Goal: Complete application form: Complete application form

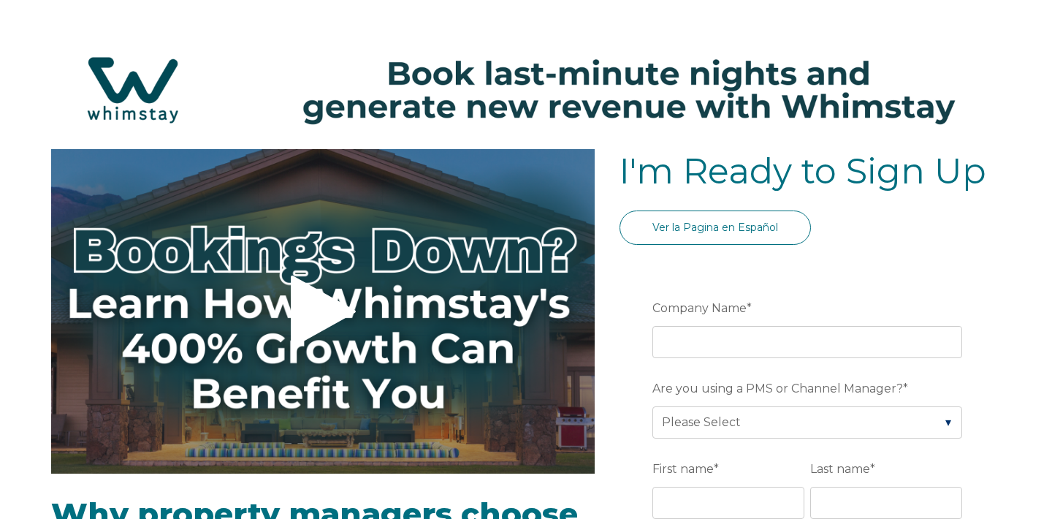
select select "US"
select select "Standard"
click at [461, 71] on img at bounding box center [526, 90] width 1022 height 108
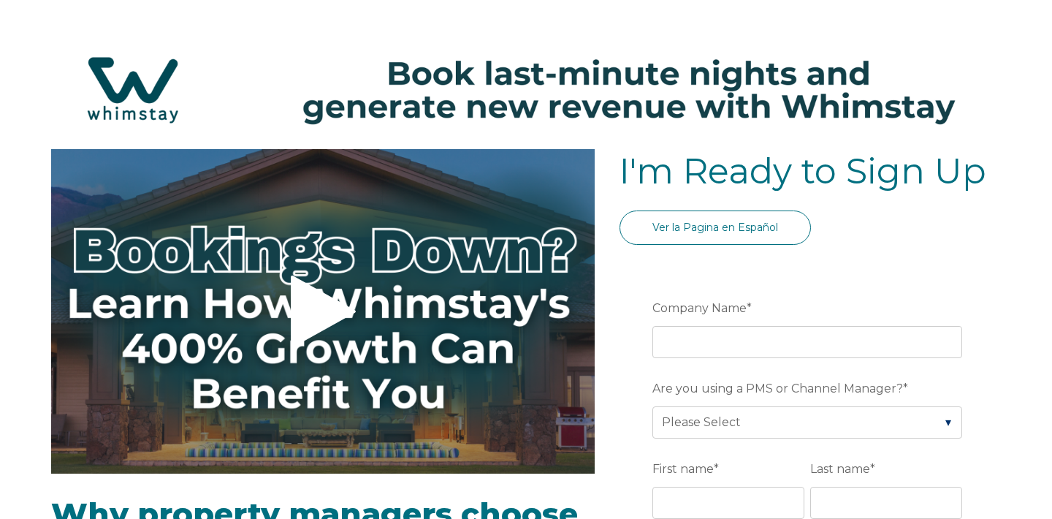
click at [461, 71] on img at bounding box center [526, 90] width 1022 height 108
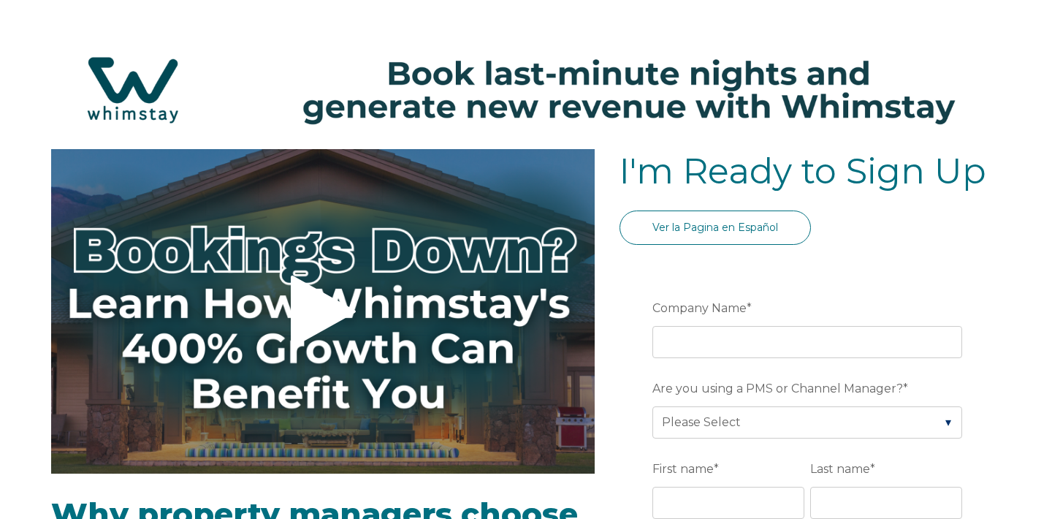
click at [546, 70] on img at bounding box center [526, 90] width 1022 height 108
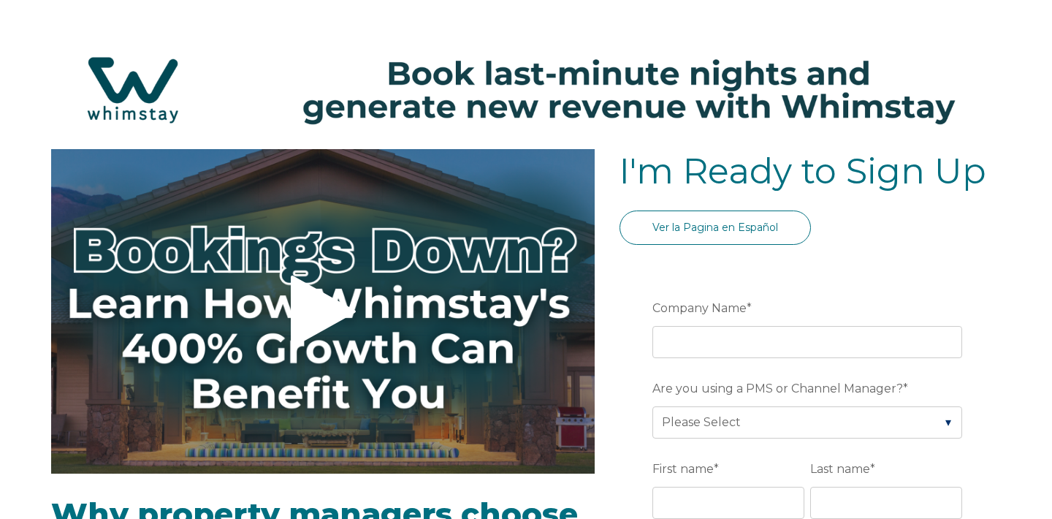
click at [526, 77] on img at bounding box center [526, 90] width 1022 height 108
click at [527, 80] on img at bounding box center [526, 90] width 1022 height 108
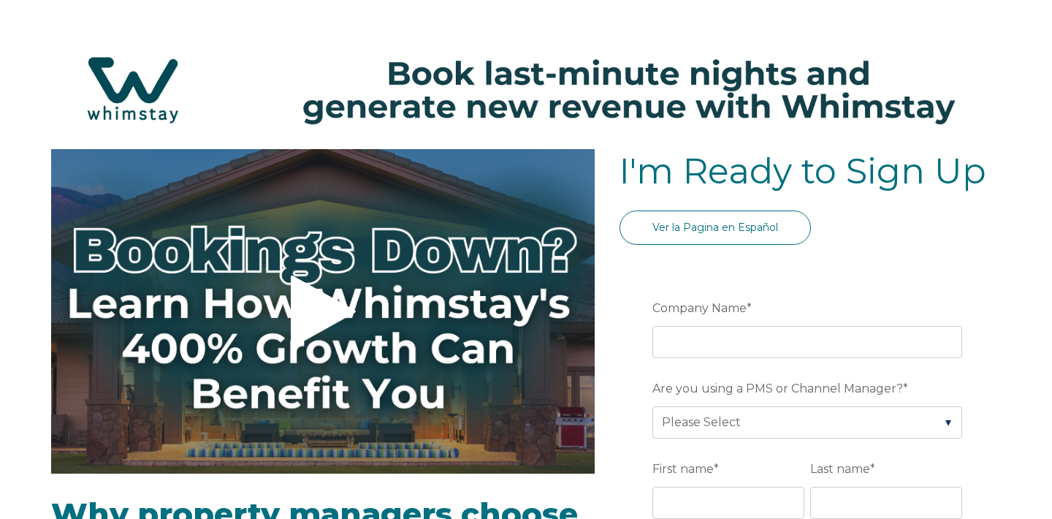
click at [527, 80] on img at bounding box center [526, 90] width 1022 height 108
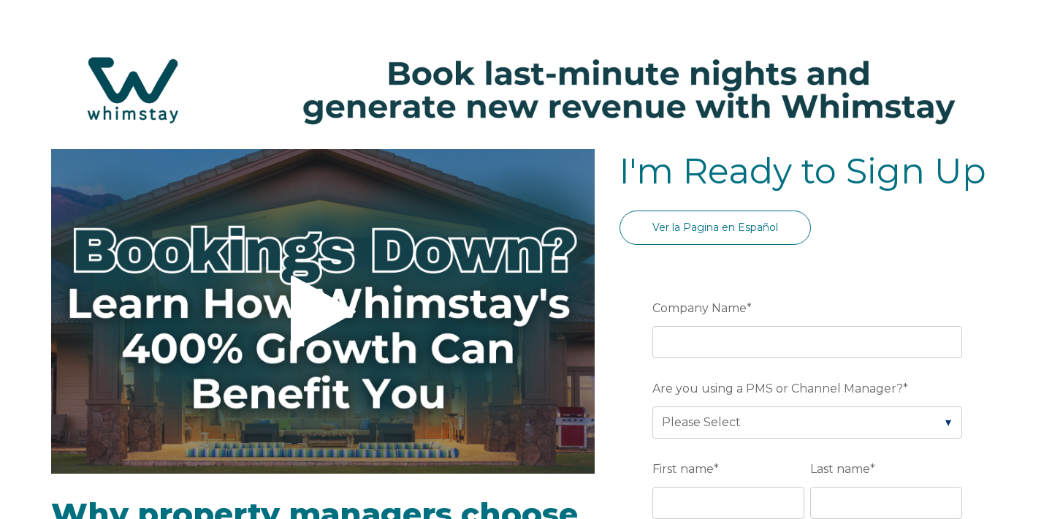
click at [527, 80] on img at bounding box center [526, 90] width 1022 height 108
click at [391, 74] on img at bounding box center [526, 90] width 1022 height 108
drag, startPoint x: 391, startPoint y: 74, endPoint x: 823, endPoint y: 112, distance: 434.0
click at [648, 102] on img at bounding box center [526, 90] width 1022 height 108
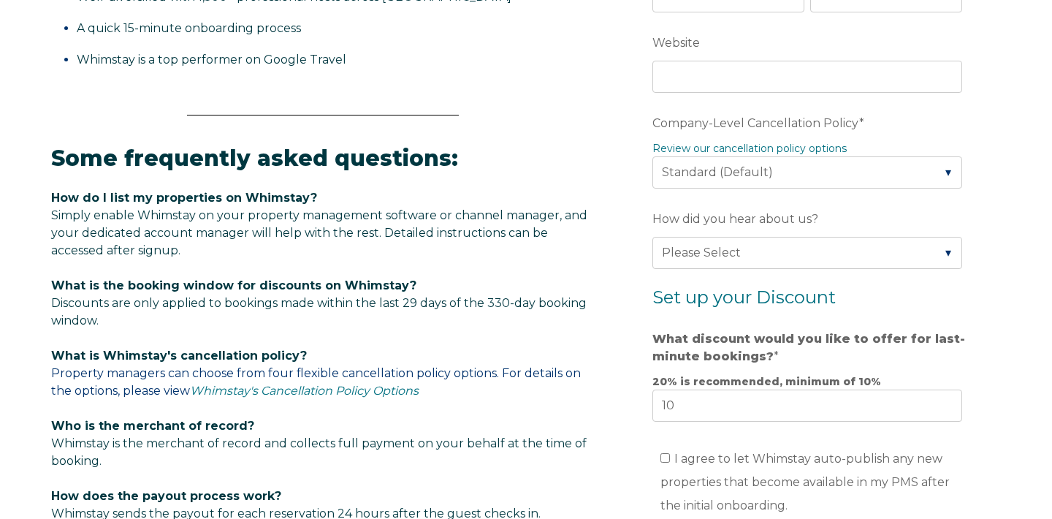
scroll to position [673, 0]
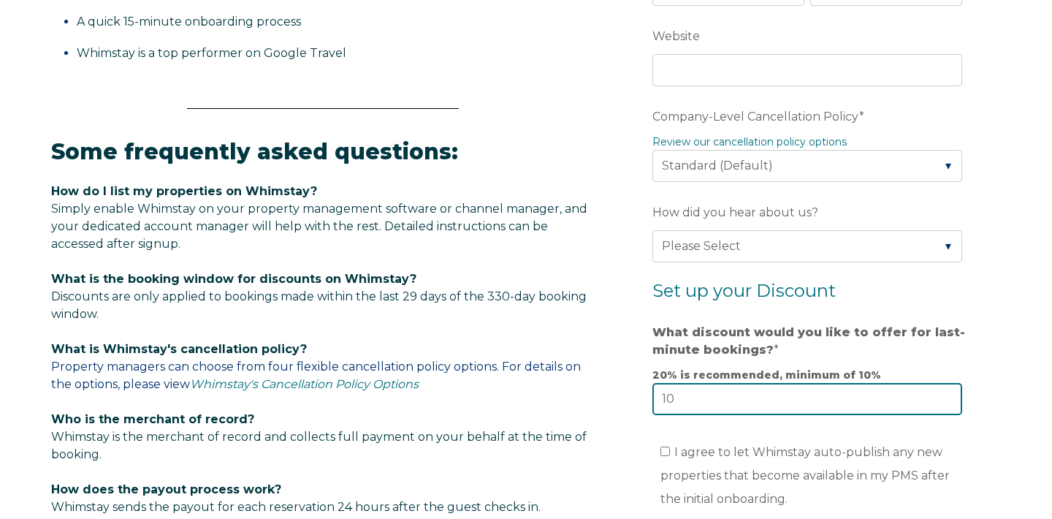
click at [716, 408] on input "10" at bounding box center [807, 399] width 310 height 32
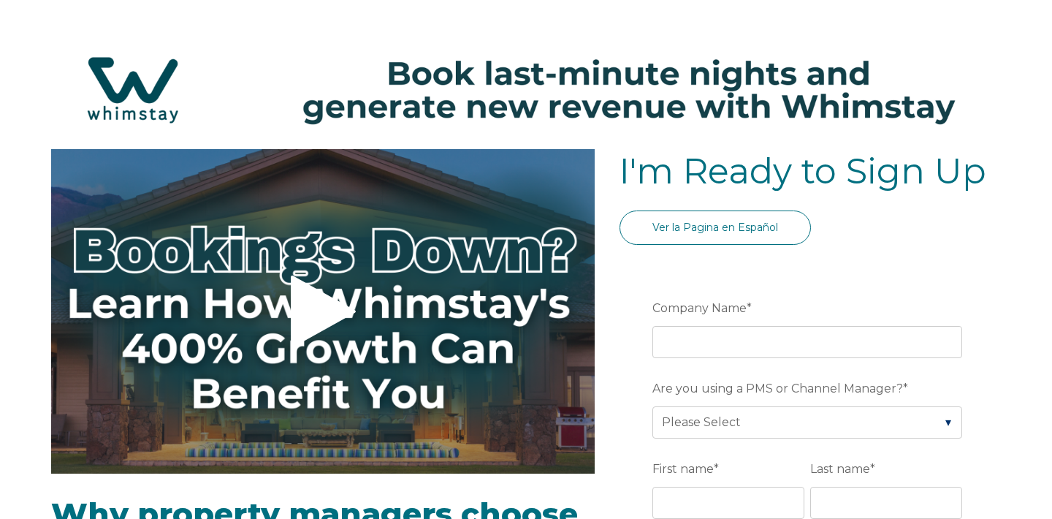
scroll to position [815, 0]
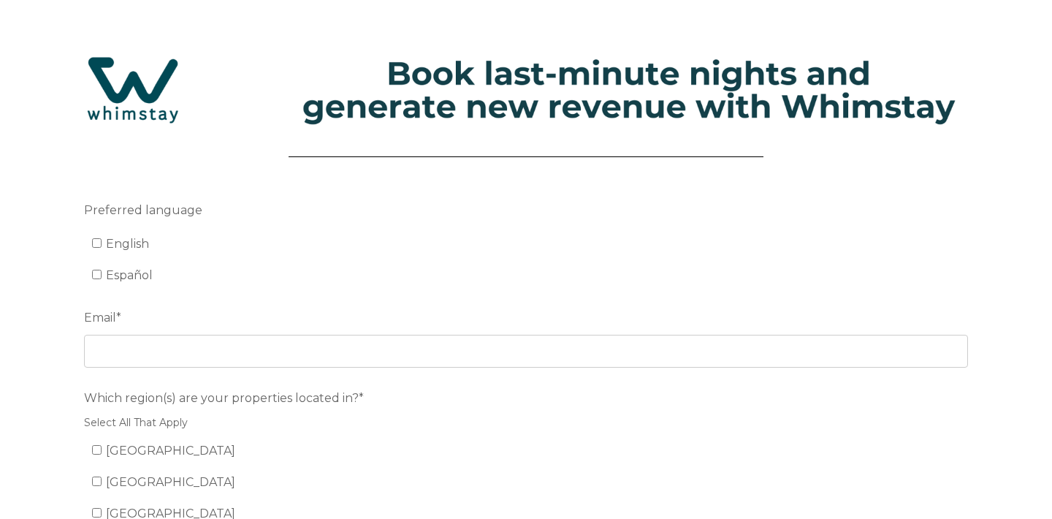
click at [99, 241] on input "English" at bounding box center [96, 242] width 9 height 9
checkbox input "true"
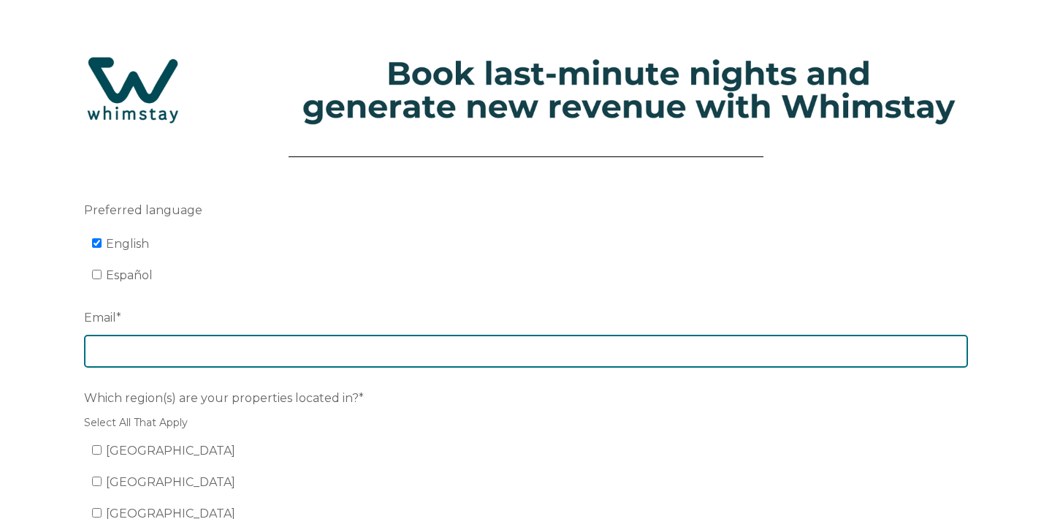
click at [113, 359] on input "Email *" at bounding box center [526, 350] width 884 height 32
type input "craigpiatti1981@gmail.com"
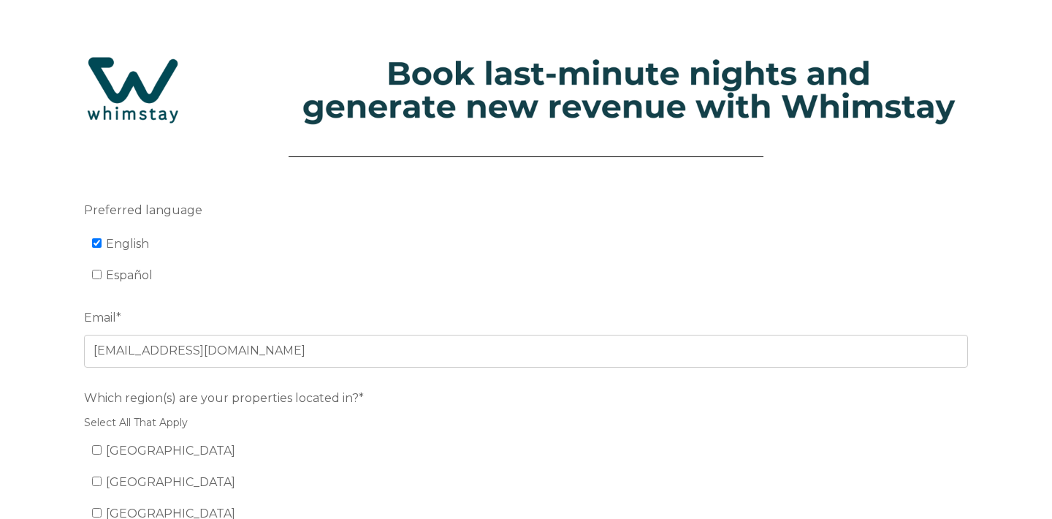
click at [124, 459] on li "[GEOGRAPHIC_DATA]" at bounding box center [534, 450] width 884 height 23
click at [140, 452] on span "[GEOGRAPHIC_DATA]" at bounding box center [170, 450] width 129 height 14
click at [102, 452] on input "[GEOGRAPHIC_DATA]" at bounding box center [96, 449] width 9 height 9
checkbox input "true"
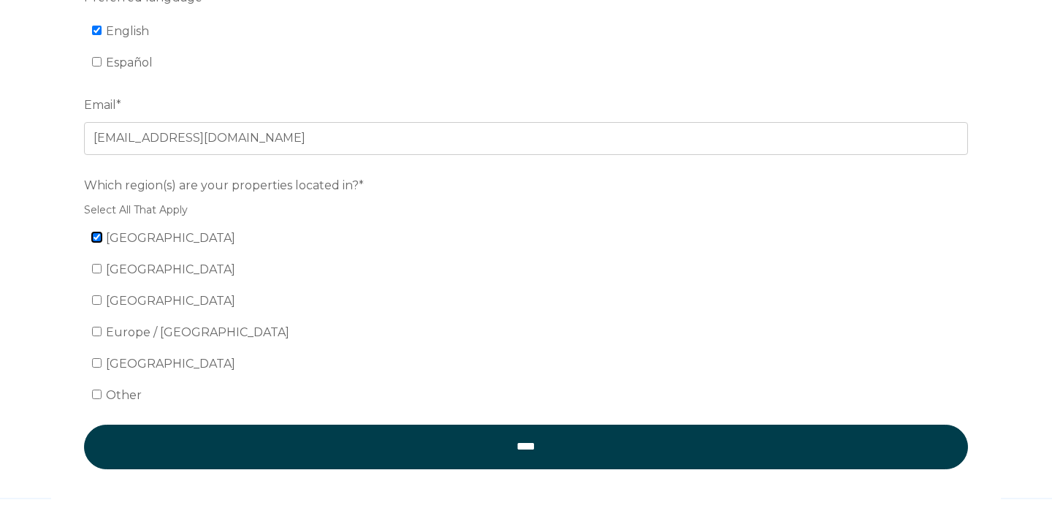
scroll to position [234, 0]
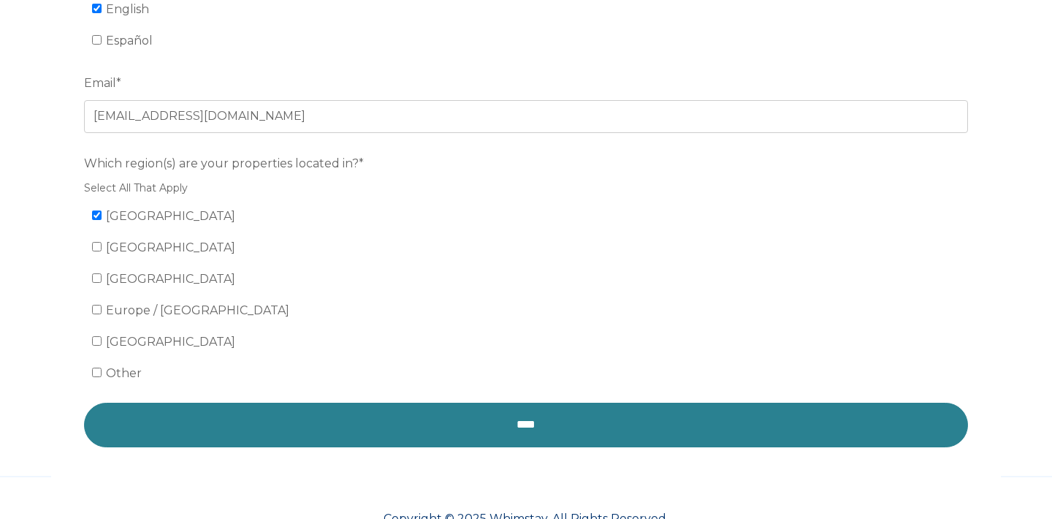
click at [201, 418] on input "****" at bounding box center [526, 424] width 884 height 44
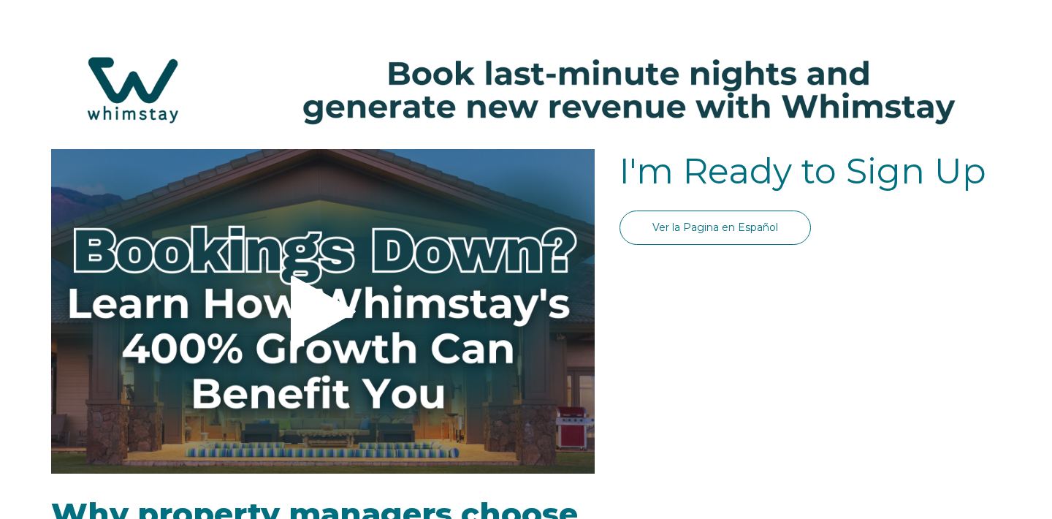
select select "US"
select select "Standard"
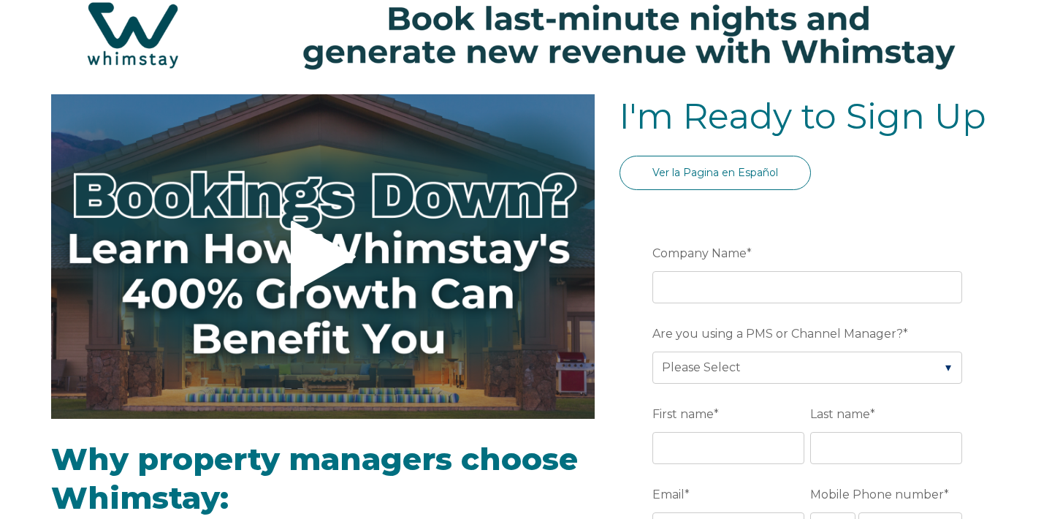
scroll to position [63, 0]
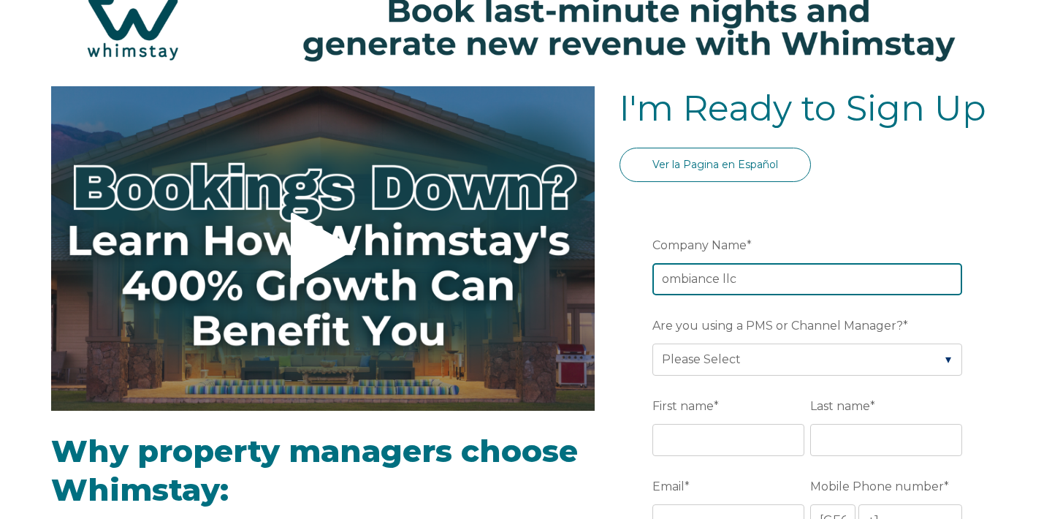
type input "ombiance llc"
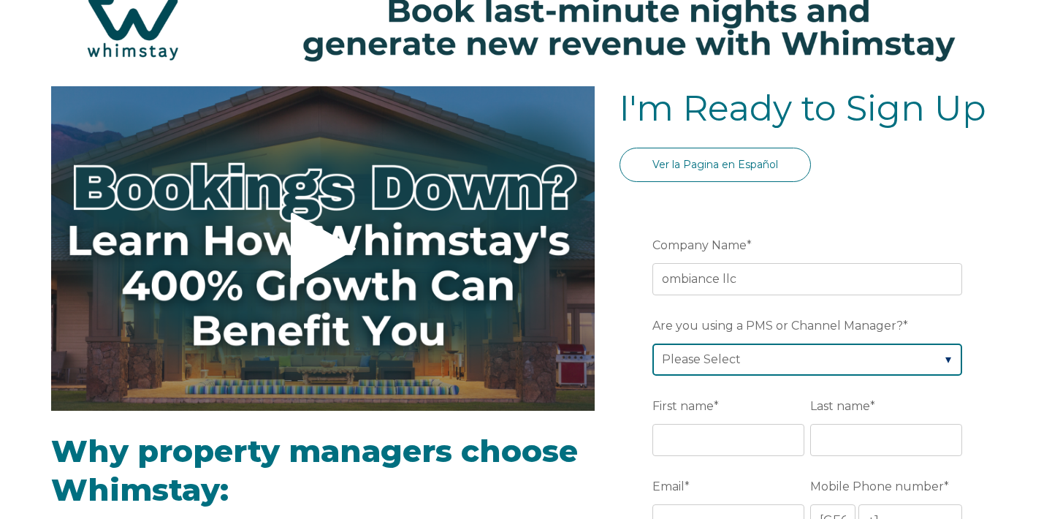
select select "Hostaway"
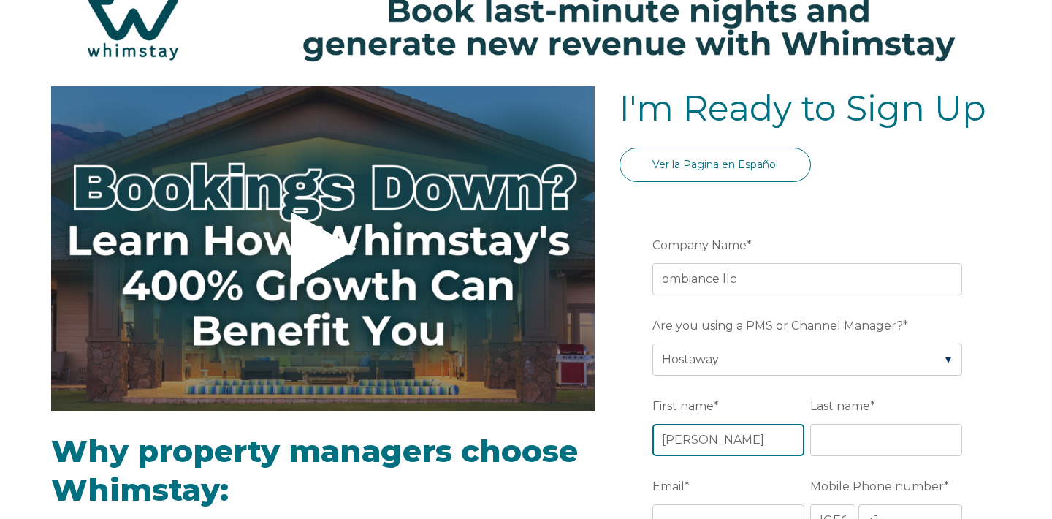
type input "craig"
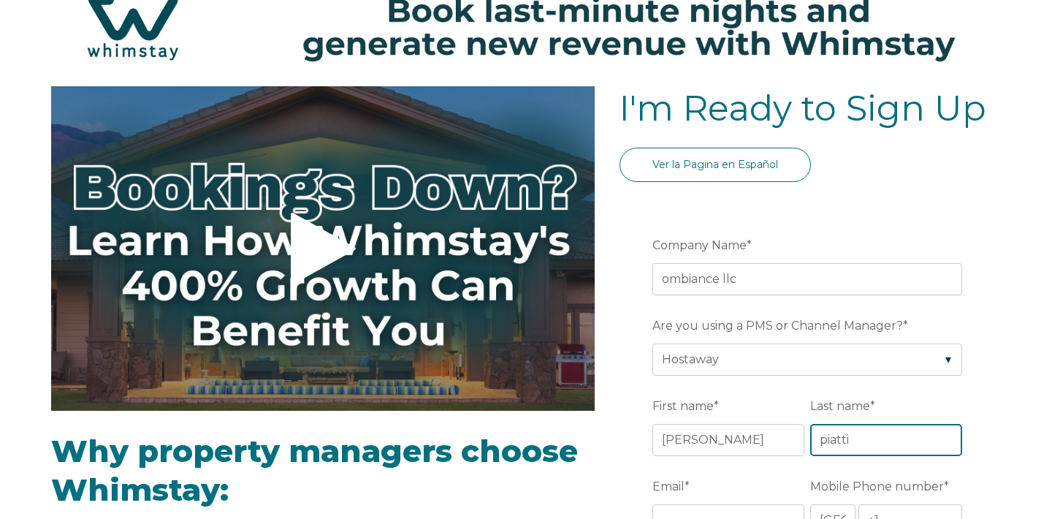
type input "piatti"
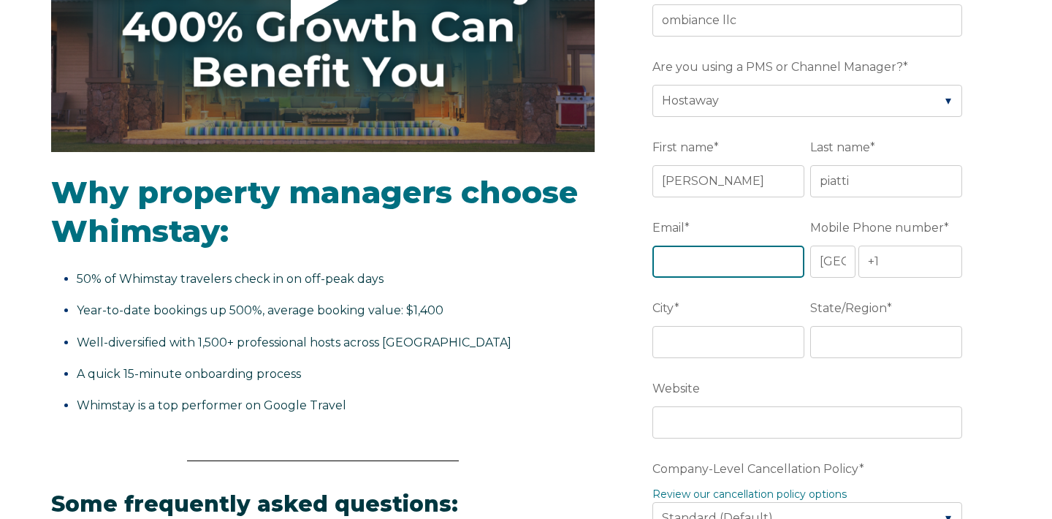
scroll to position [324, 0]
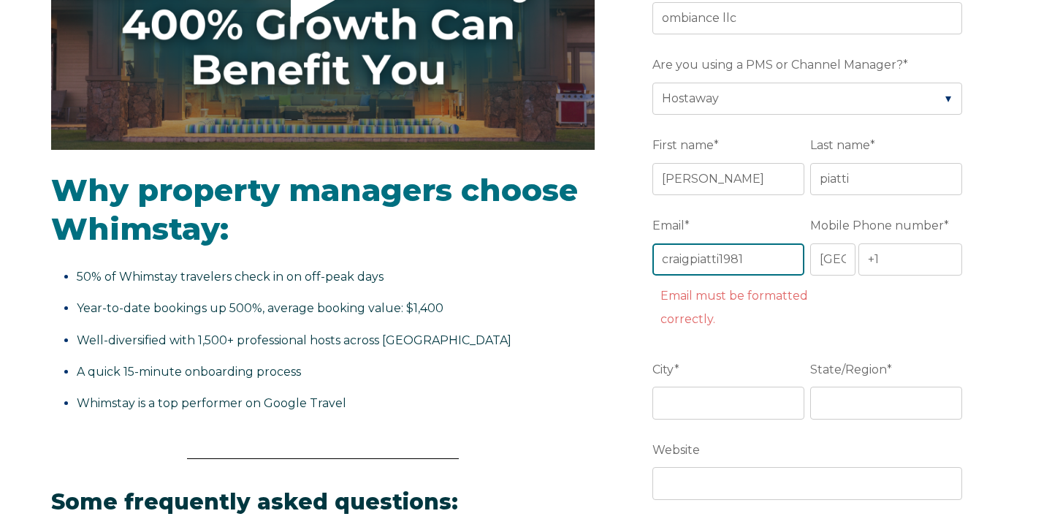
type input "craigpiatti1981@gmail.com"
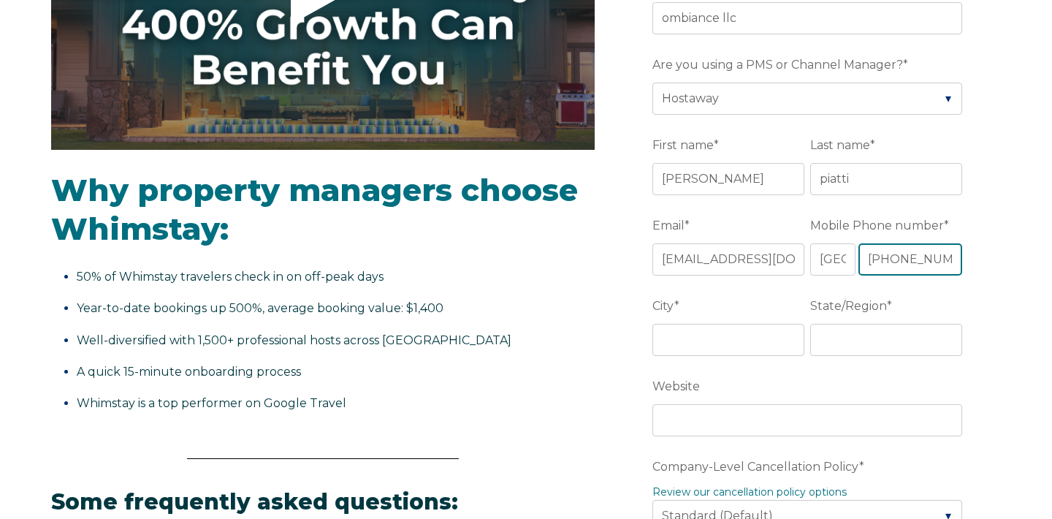
type input "+1 2244304665"
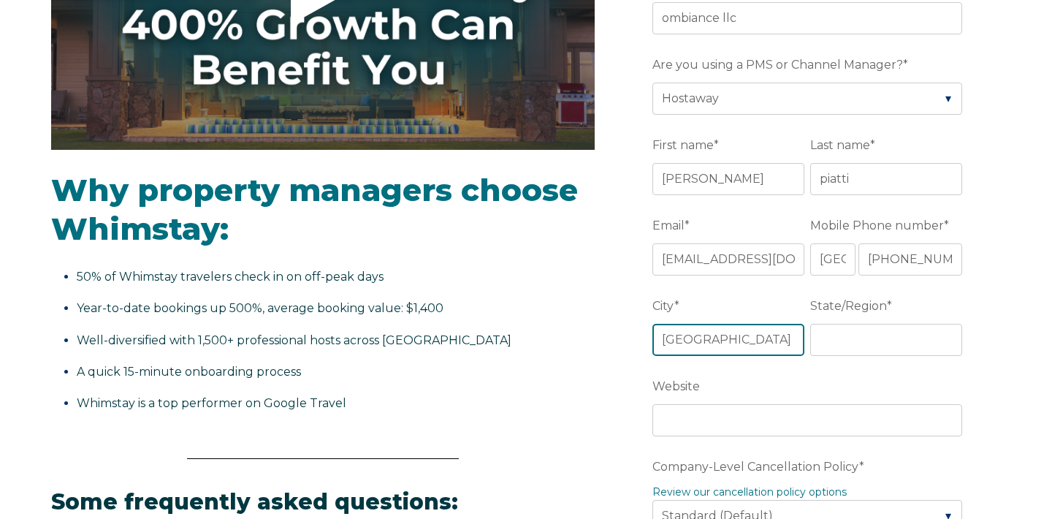
type input "park city"
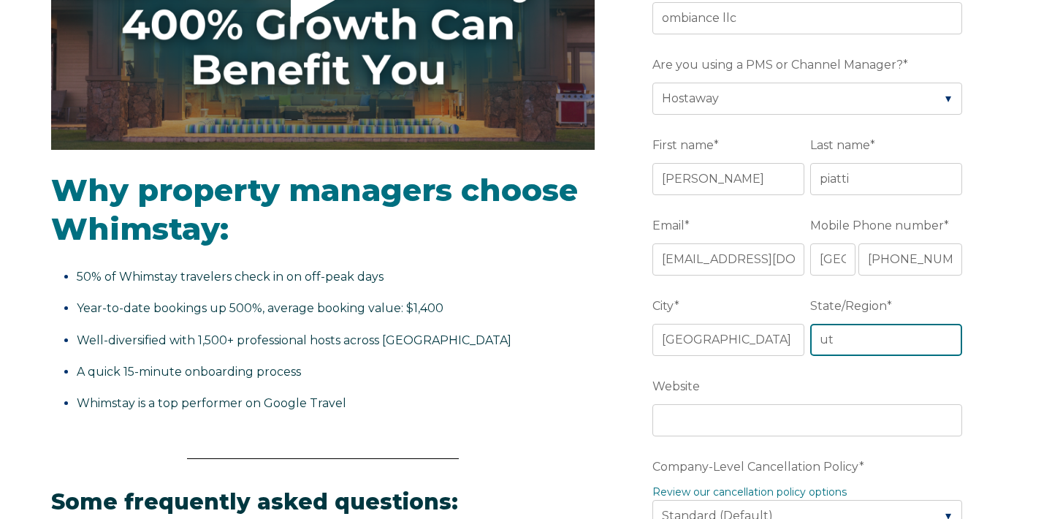
type input "ut"
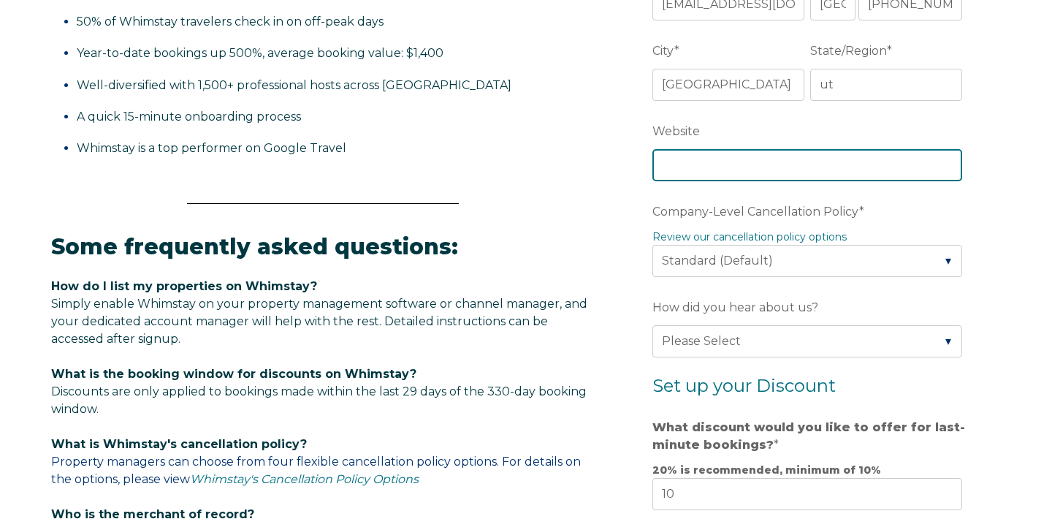
scroll to position [579, 0]
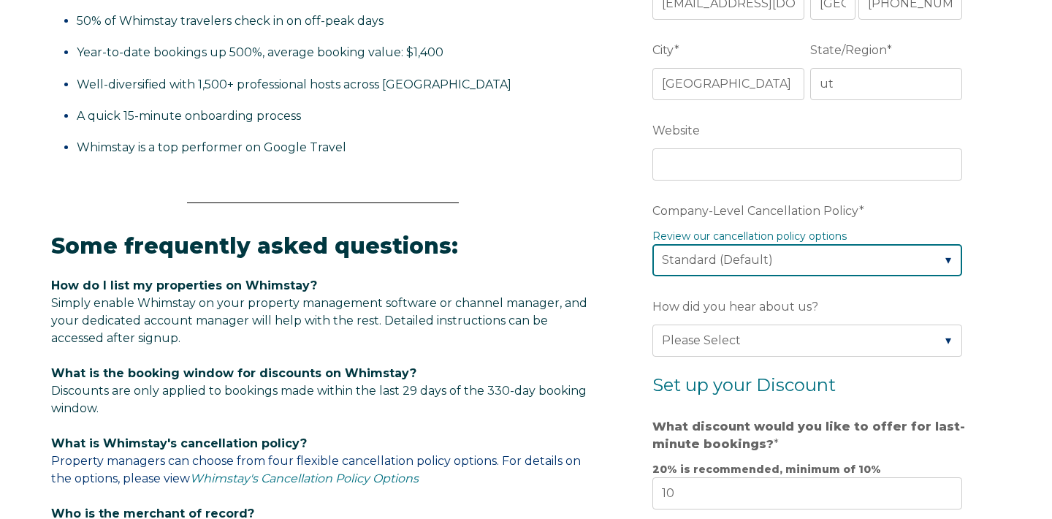
select select "Strict"
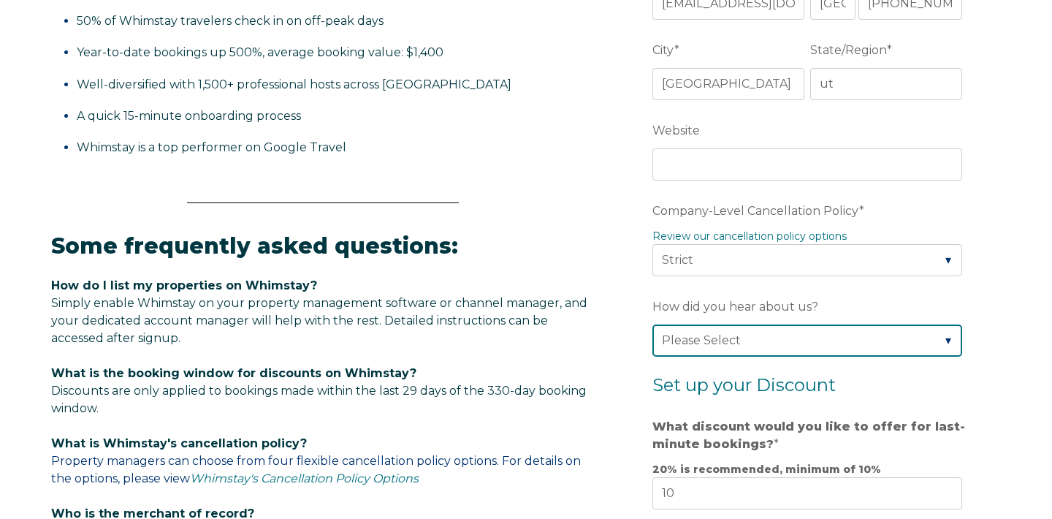
select select "Whimstay Sales"
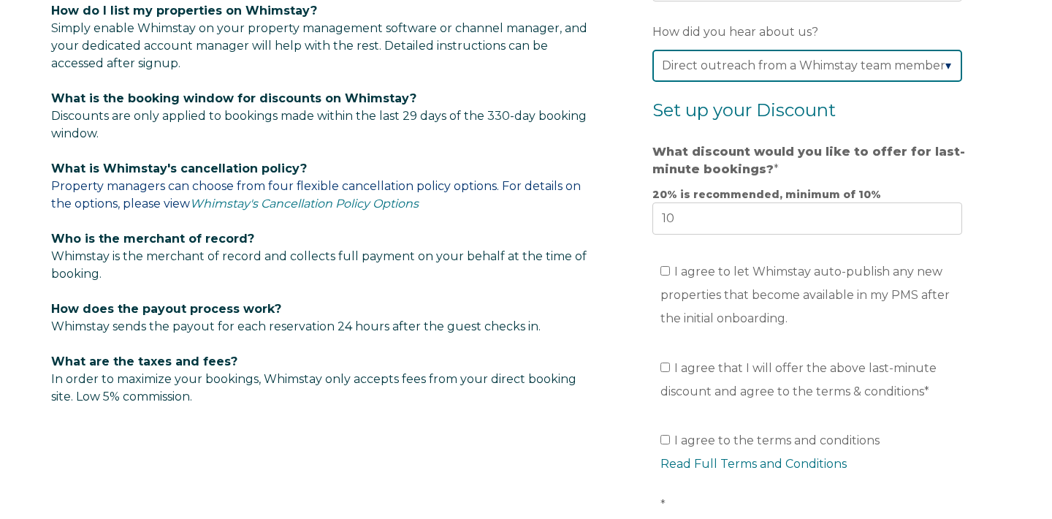
scroll to position [854, 0]
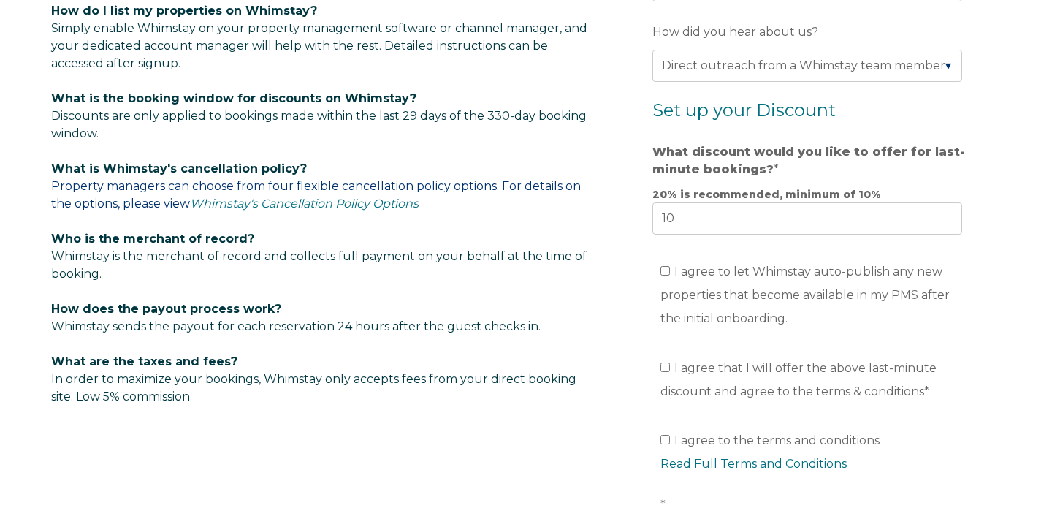
click at [655, 273] on ul "I agree to let Whimstay auto-publish any new properties that become available i…" at bounding box center [807, 295] width 310 height 70
click at [657, 269] on ul "I agree to let Whimstay auto-publish any new properties that become available i…" at bounding box center [807, 295] width 310 height 70
click at [665, 272] on input "I agree to let Whimstay auto-publish any new properties that become available i…" at bounding box center [664, 270] width 9 height 9
checkbox input "true"
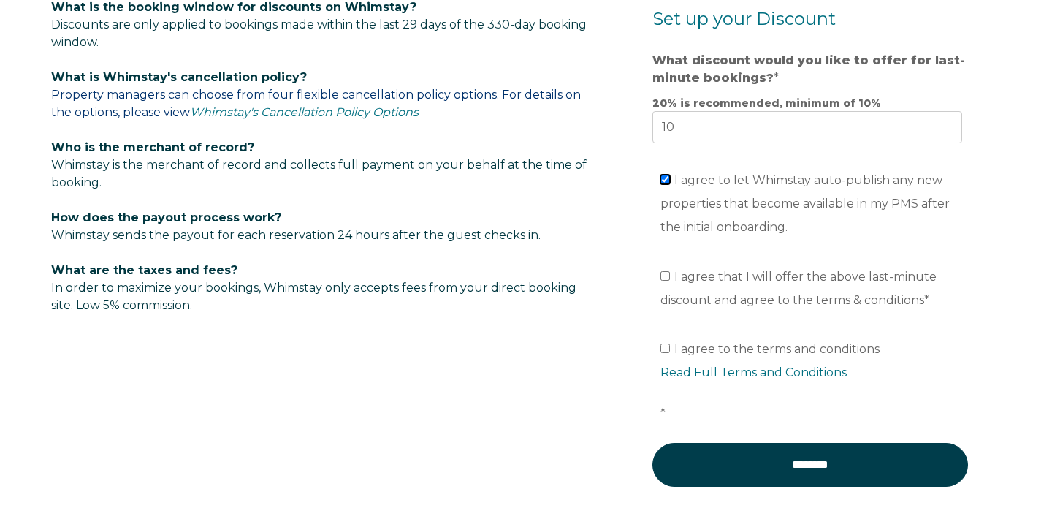
scroll to position [946, 0]
click at [663, 278] on input "I agree that I will offer the above last-minute discount and agree to the terms…" at bounding box center [664, 274] width 9 height 9
checkbox input "true"
click at [667, 348] on input "I agree to the terms and conditions Read Full Terms and Conditions *" at bounding box center [664, 347] width 9 height 9
checkbox input "true"
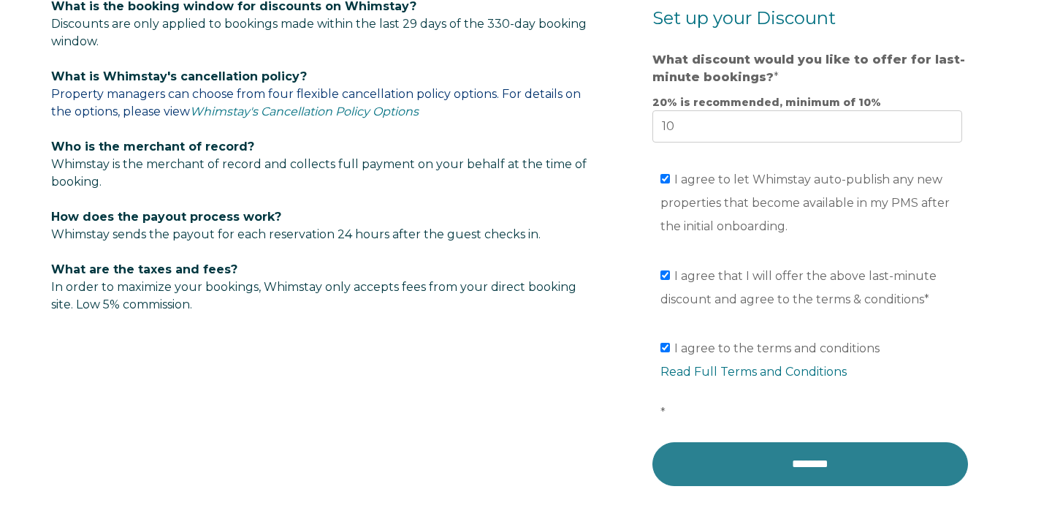
click at [726, 464] on input "********" at bounding box center [810, 464] width 316 height 44
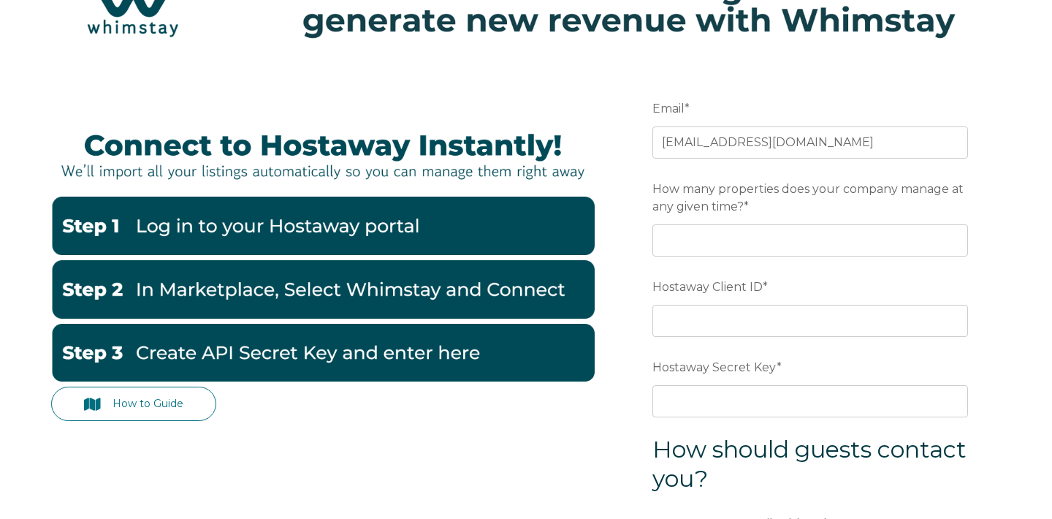
scroll to position [68, 0]
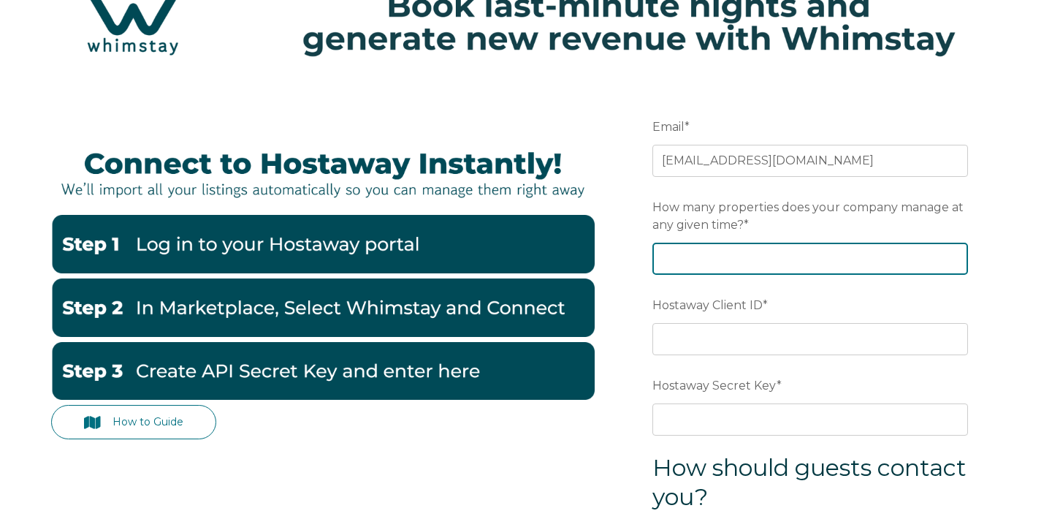
click at [722, 254] on input "How many properties does your company manage at any given time? *" at bounding box center [810, 258] width 316 height 32
type input "15"
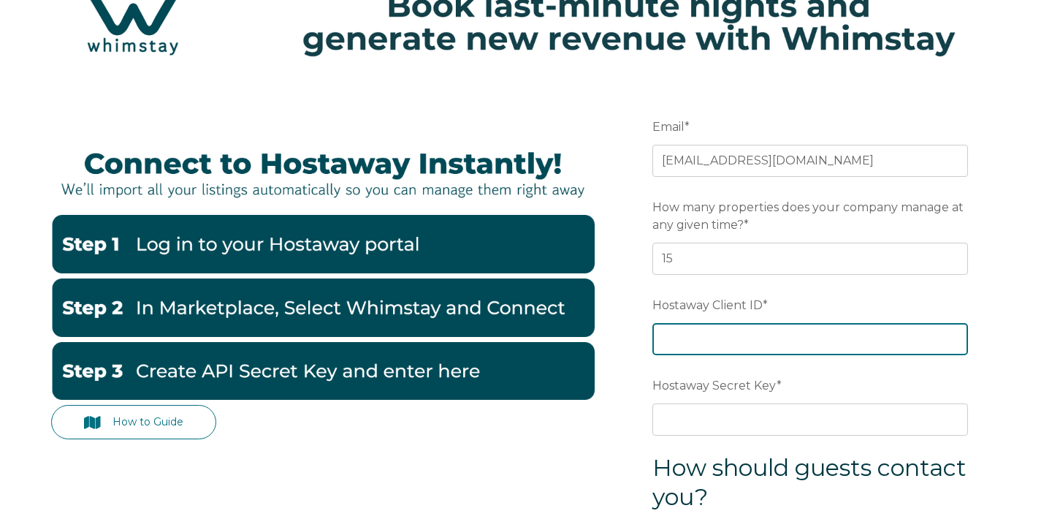
click at [726, 342] on input "Hostaway Client ID *" at bounding box center [810, 339] width 316 height 32
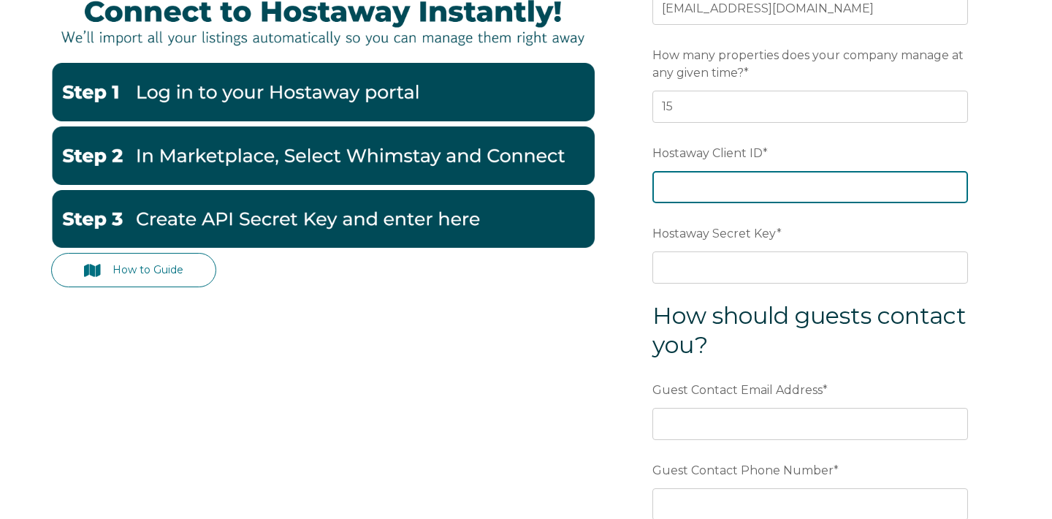
scroll to position [196, 0]
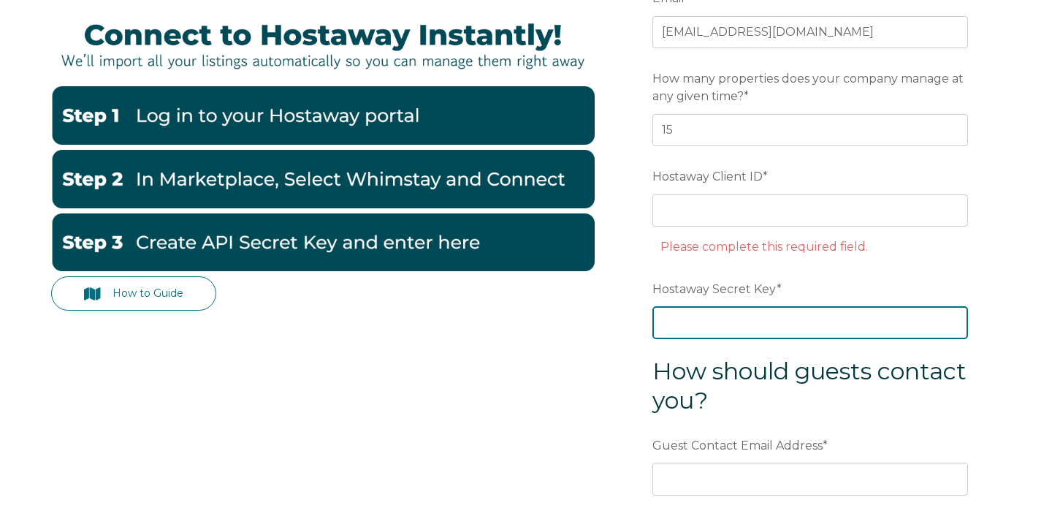
click at [692, 303] on div "Hostaway Secret Key *" at bounding box center [810, 307] width 316 height 63
type input "1922"
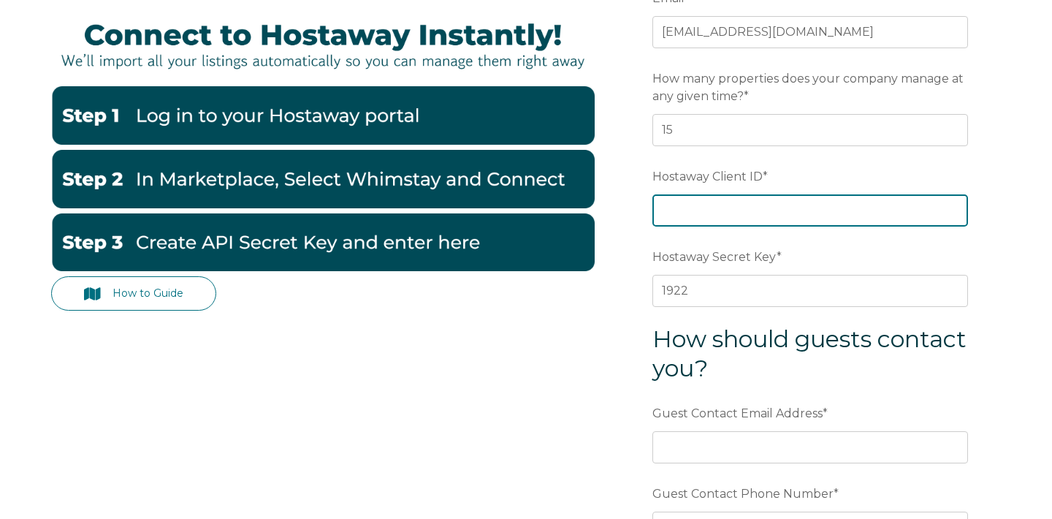
click at [704, 220] on input "Hostaway Client ID *" at bounding box center [810, 210] width 316 height 32
paste input "44661"
type input "44661"
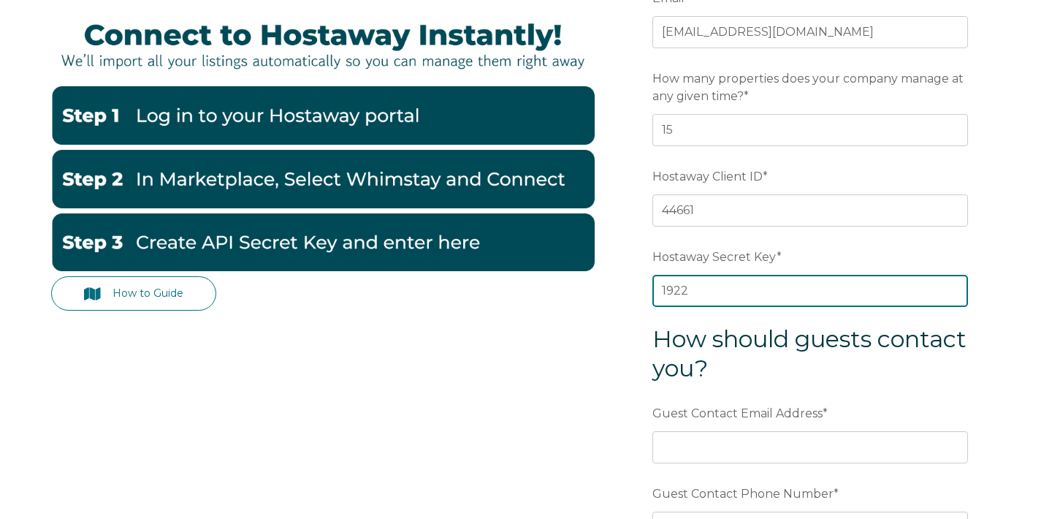
click at [691, 295] on input "1922" at bounding box center [810, 291] width 316 height 32
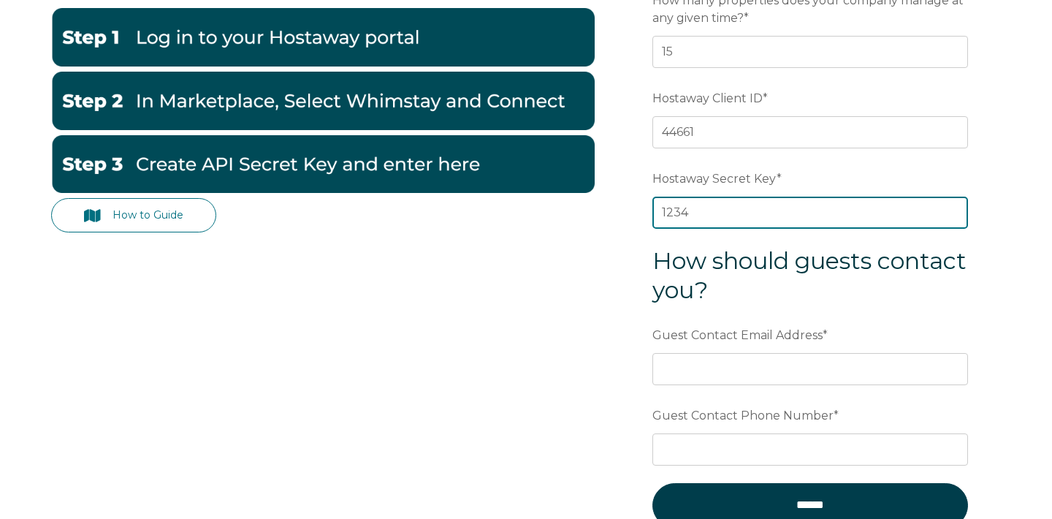
scroll to position [278, 0]
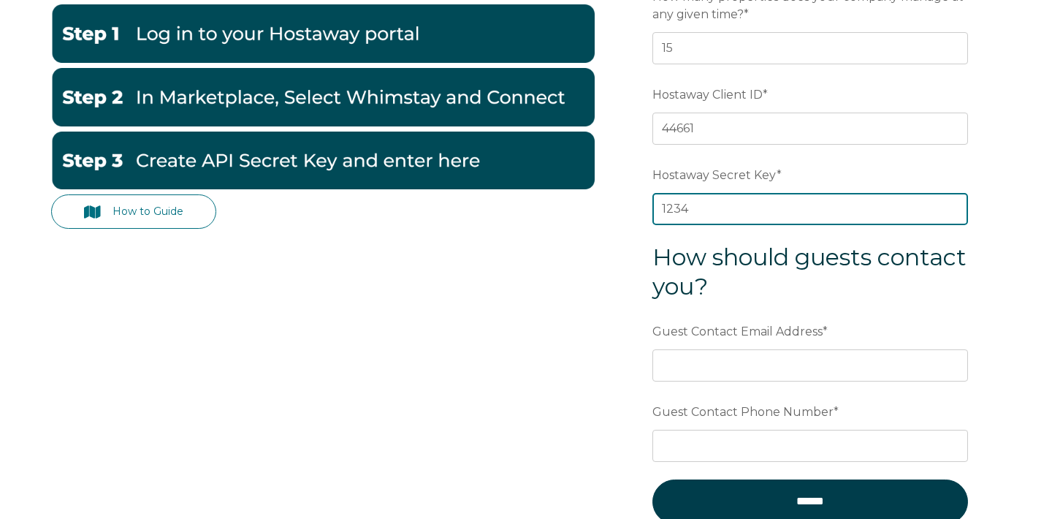
type input "1234"
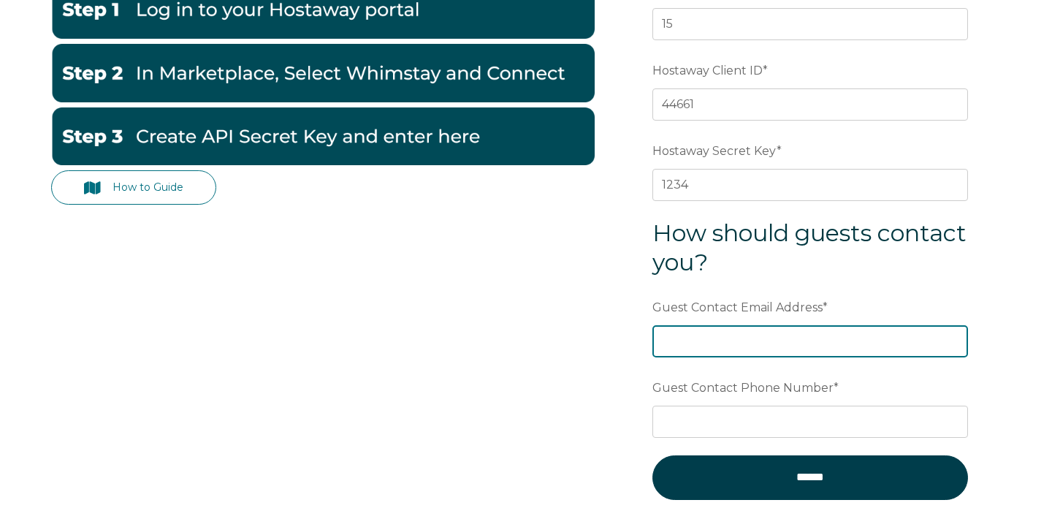
scroll to position [317, 0]
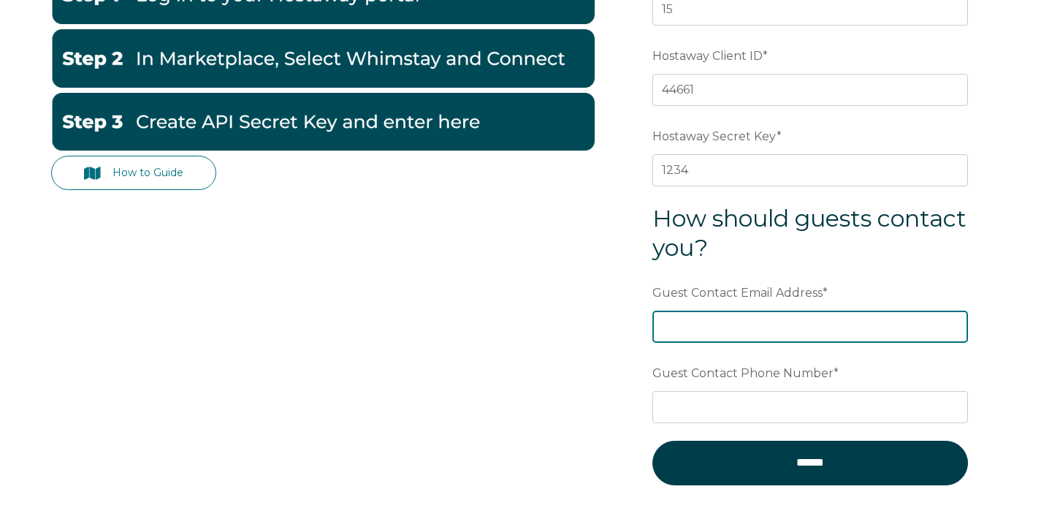
type input "craigpiatti1981@gmail.com"
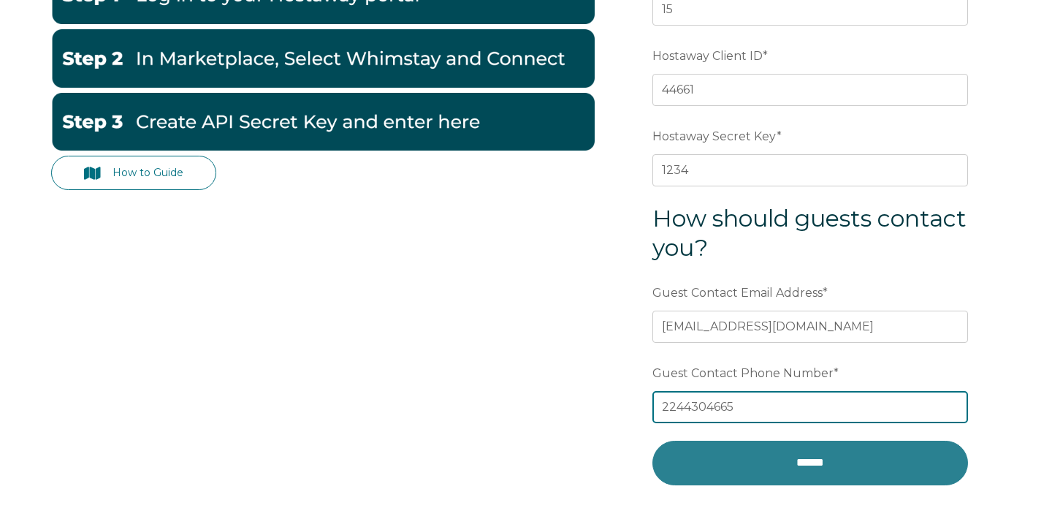
type input "2244304665"
click at [783, 468] on input "******" at bounding box center [810, 462] width 316 height 44
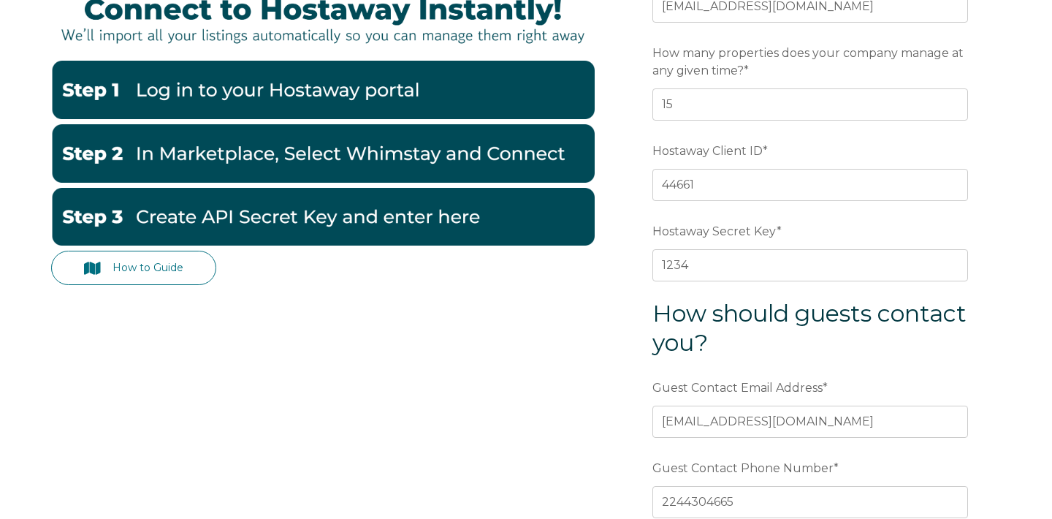
scroll to position [156, 0]
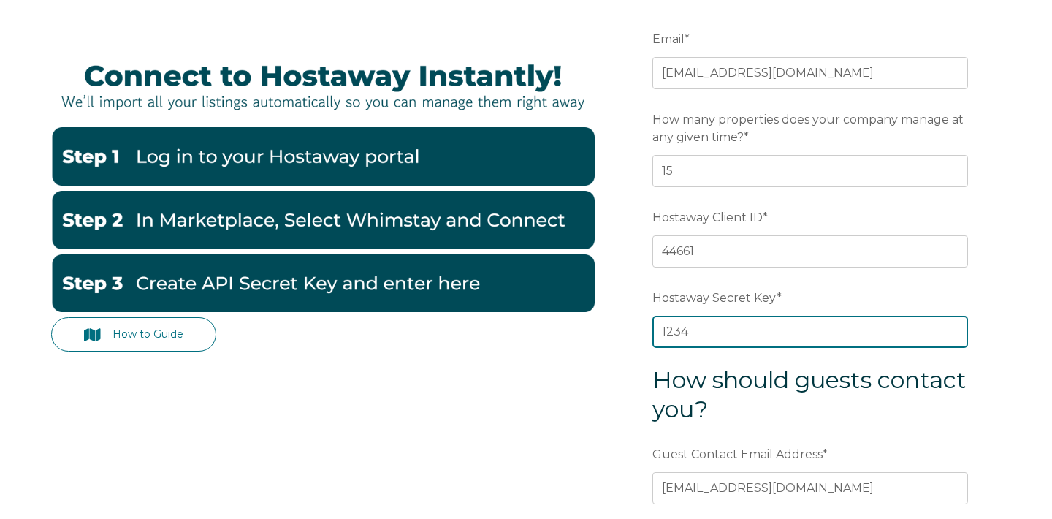
click at [676, 337] on input "1234" at bounding box center [810, 332] width 316 height 32
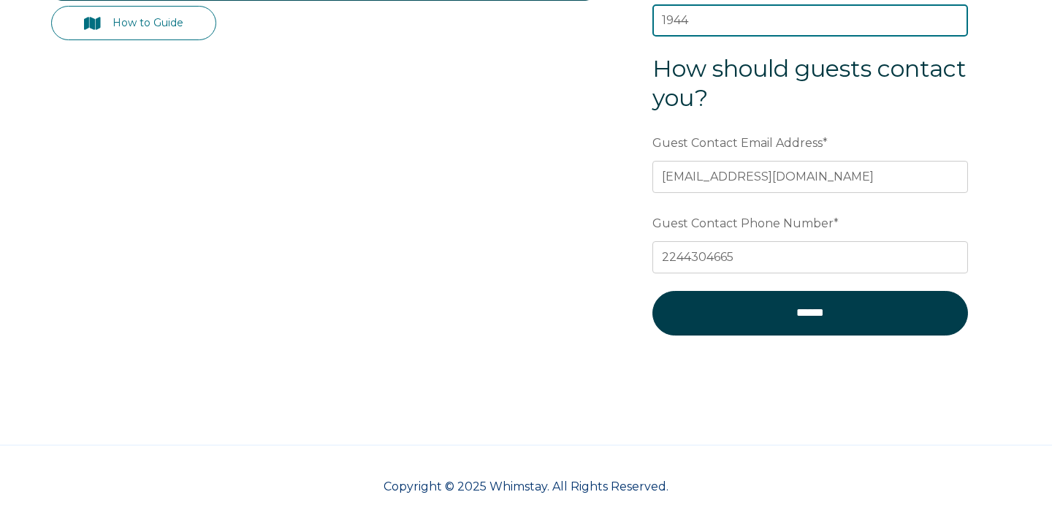
scroll to position [473, 0]
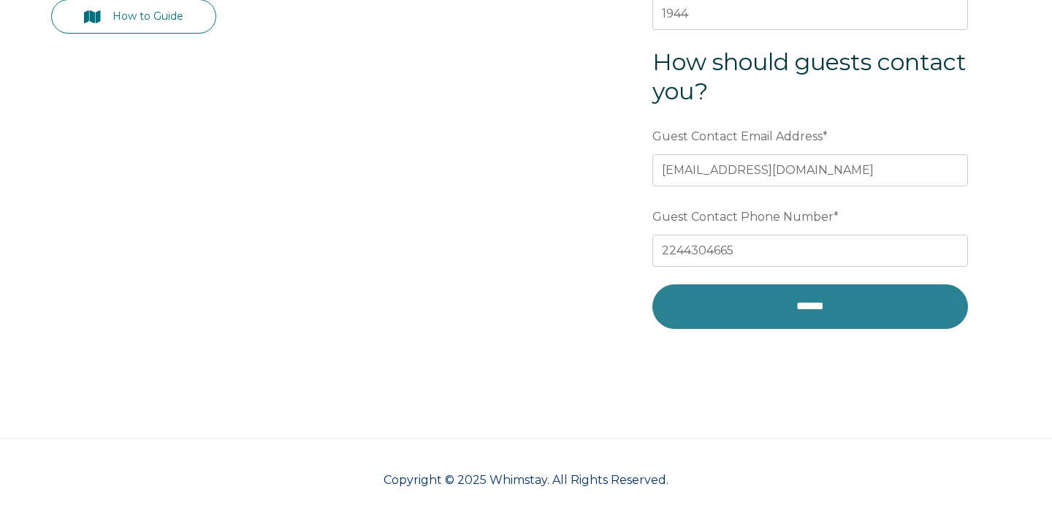
click at [770, 307] on input "******" at bounding box center [810, 306] width 316 height 44
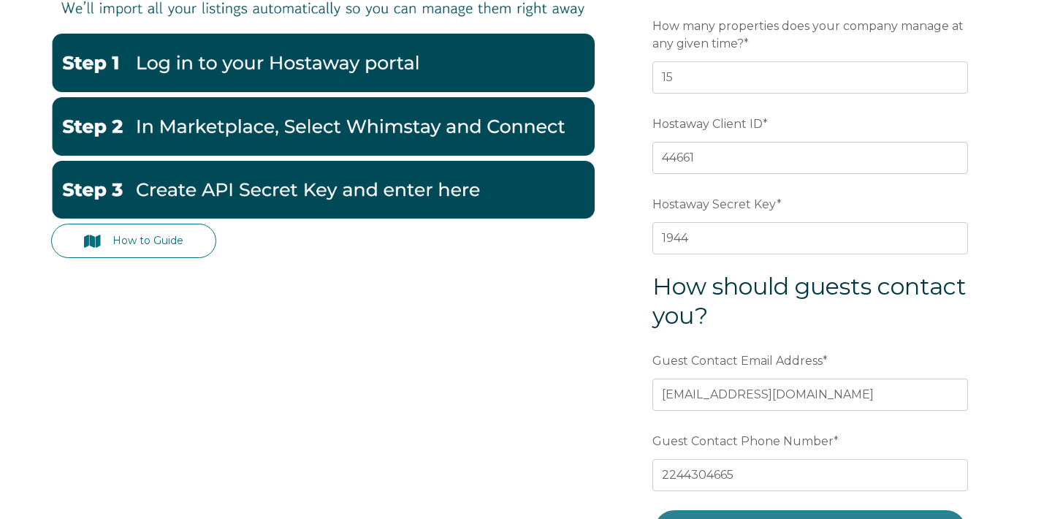
scroll to position [253, 0]
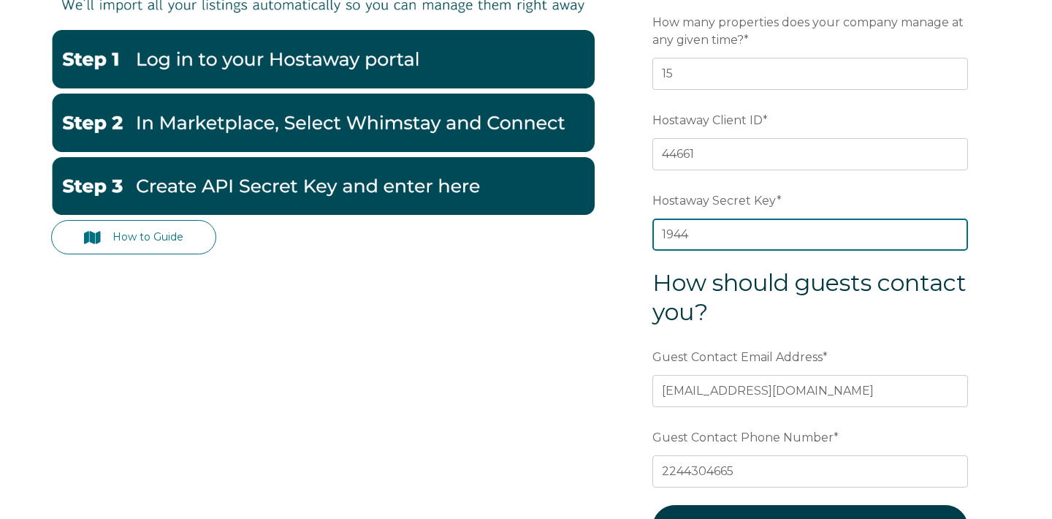
click at [687, 237] on input "1944" at bounding box center [810, 234] width 316 height 32
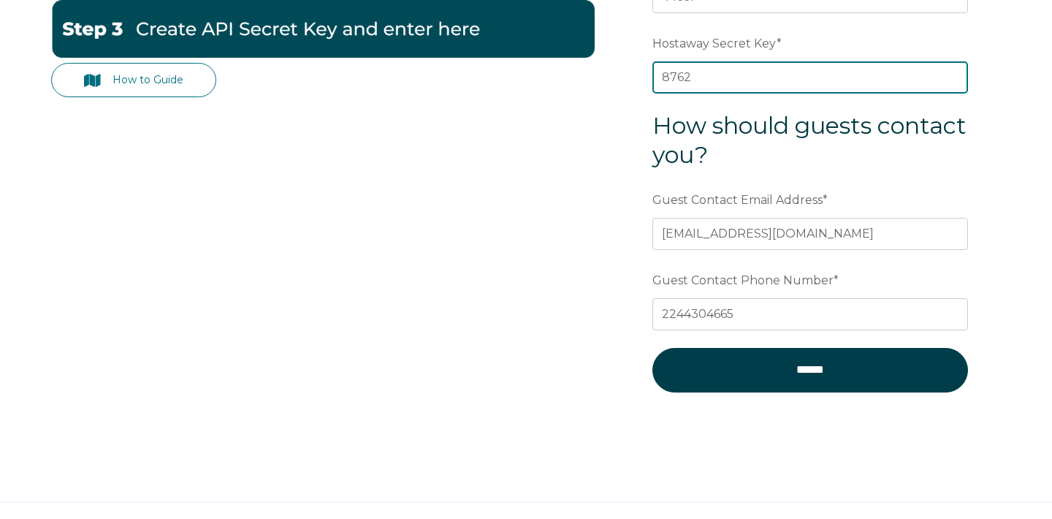
scroll to position [418, 0]
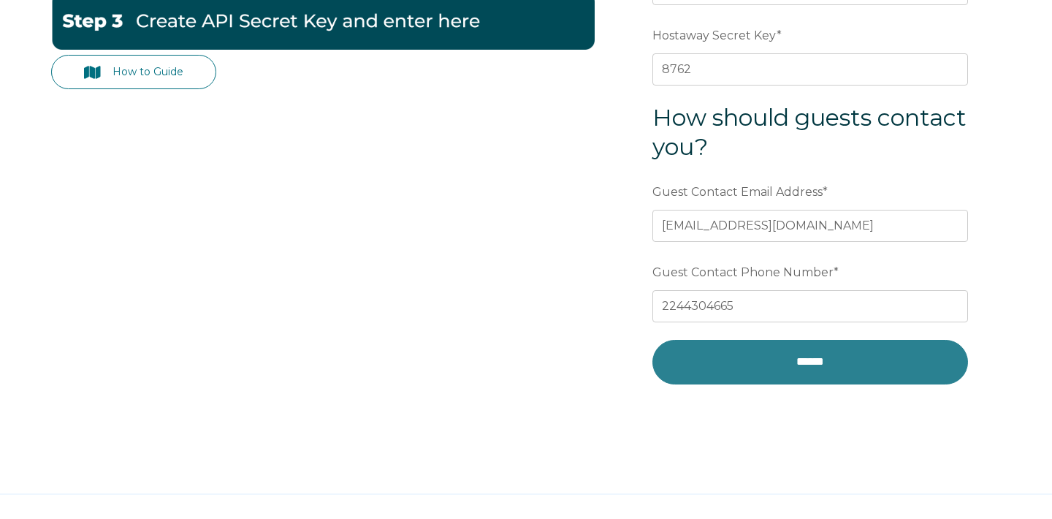
click at [754, 374] on input "******" at bounding box center [810, 362] width 316 height 44
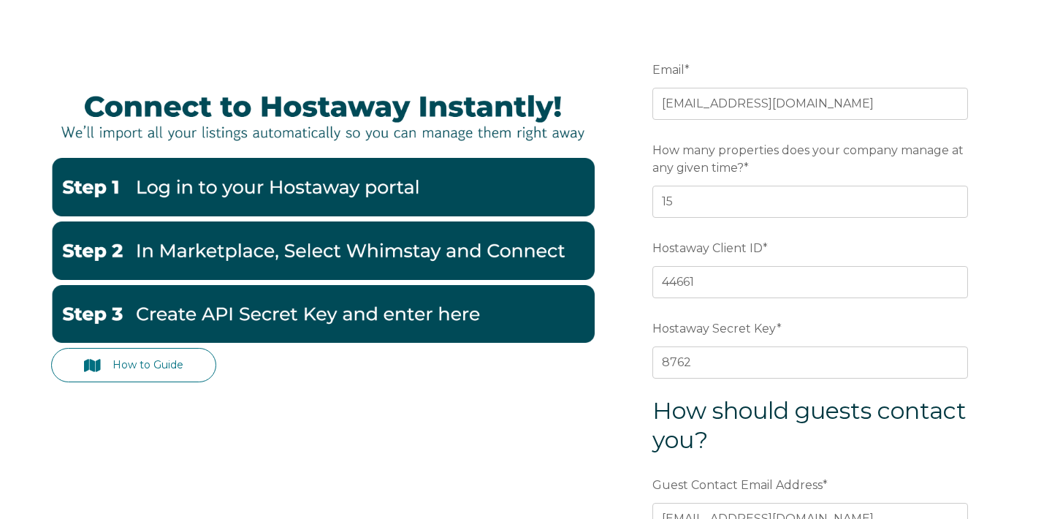
scroll to position [123, 0]
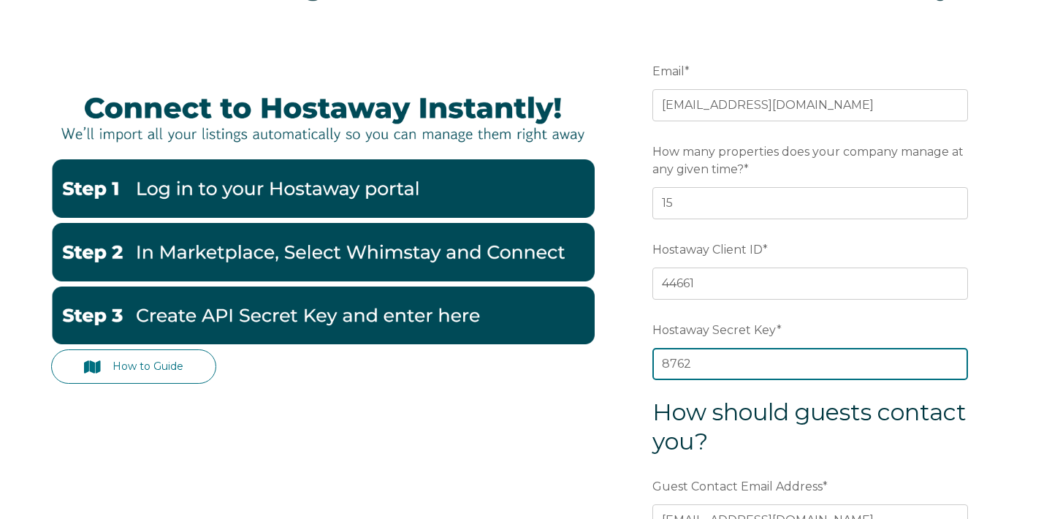
click at [681, 372] on input "8762" at bounding box center [810, 364] width 316 height 32
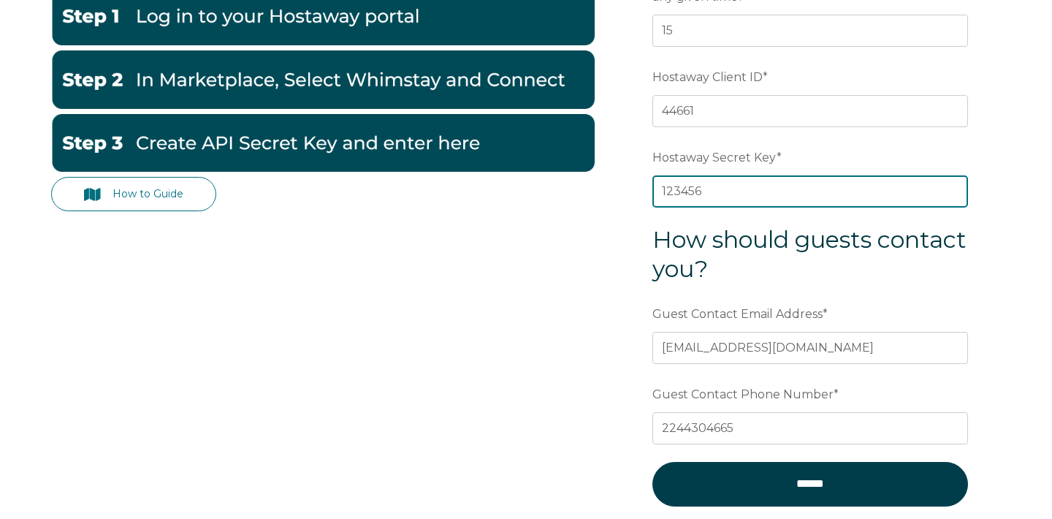
scroll to position [302, 0]
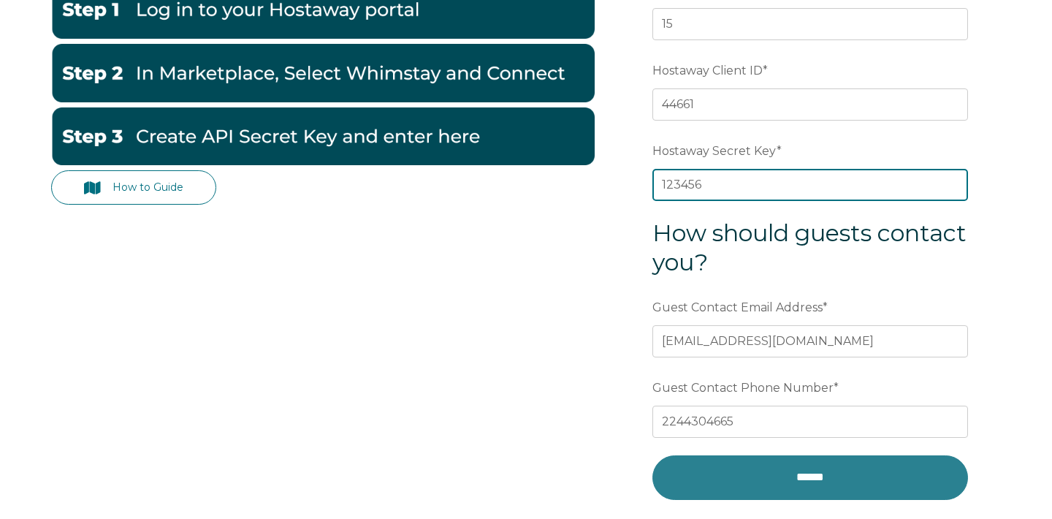
type input "123456"
click at [776, 483] on input "******" at bounding box center [810, 477] width 316 height 44
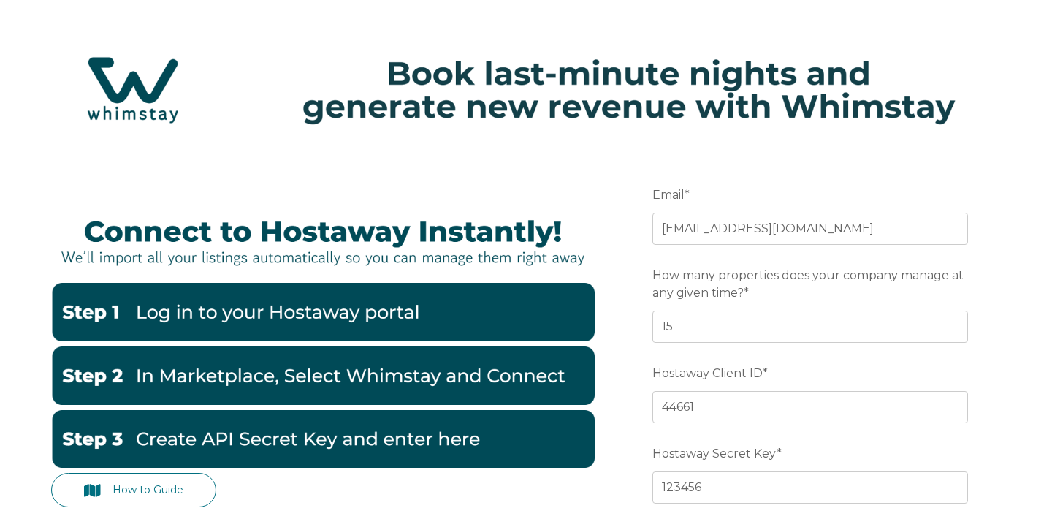
scroll to position [0, 0]
